Goal: Transaction & Acquisition: Purchase product/service

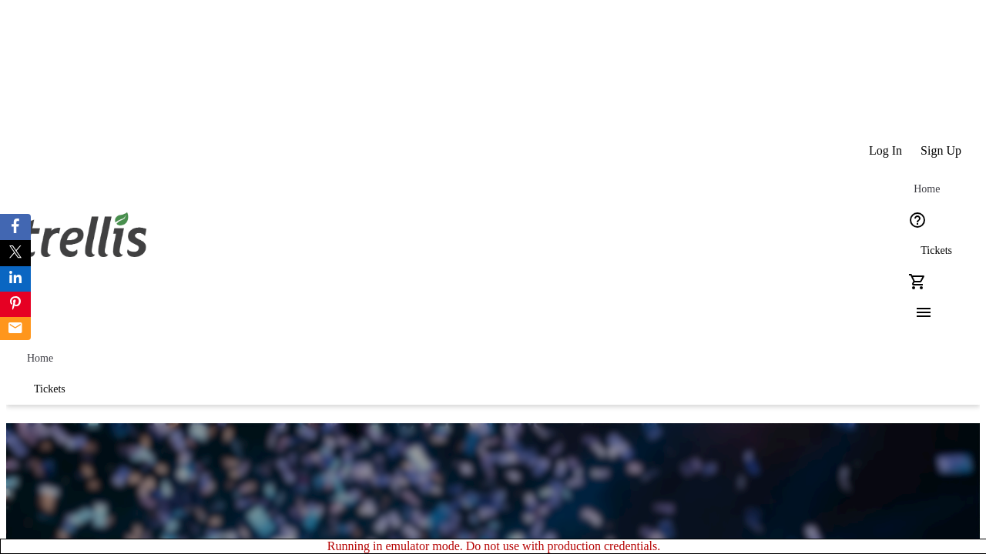
click at [942, 144] on span "Sign Up" at bounding box center [940, 151] width 41 height 14
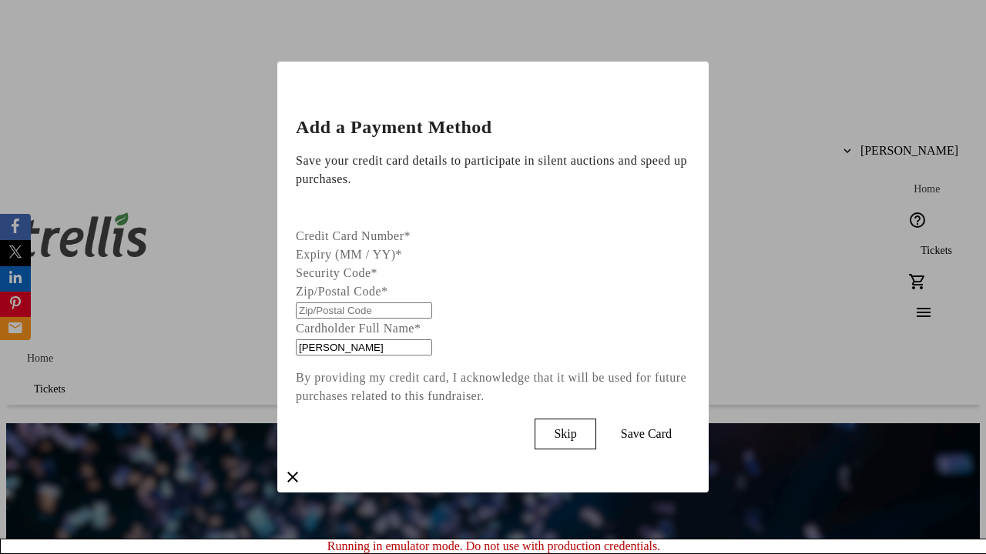
click at [576, 430] on span "Skip" at bounding box center [565, 434] width 22 height 14
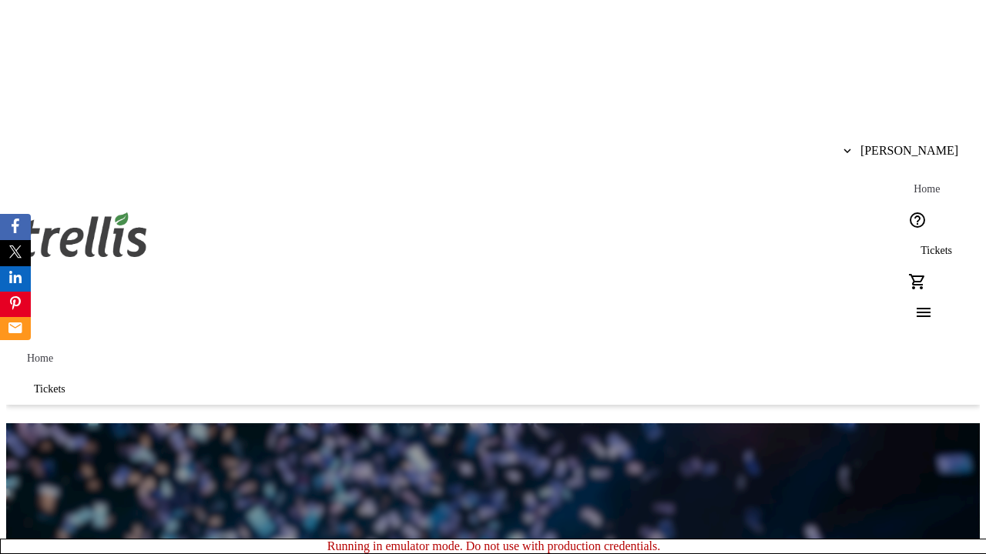
click at [920, 245] on span "Tickets" at bounding box center [936, 251] width 32 height 12
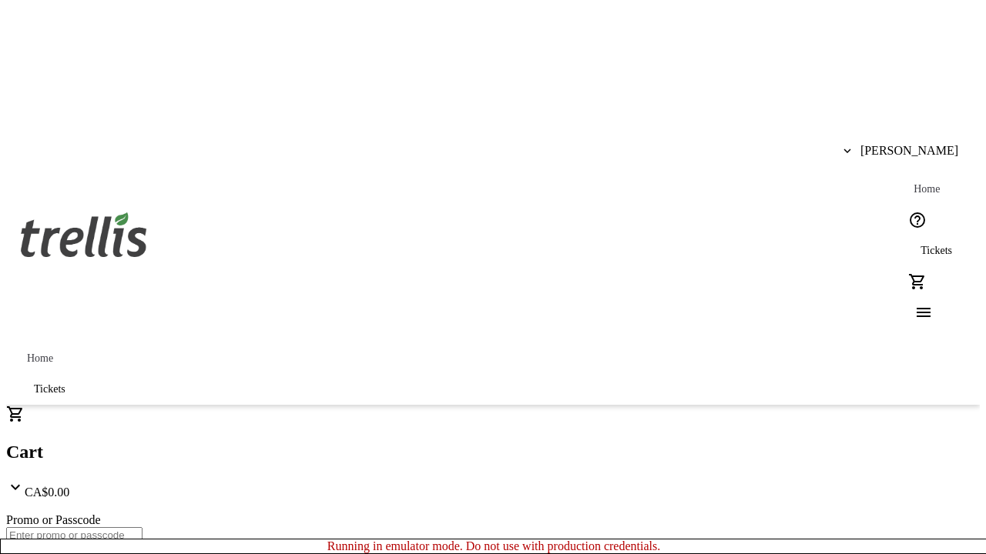
type input "1"
